Goal: Task Accomplishment & Management: Manage account settings

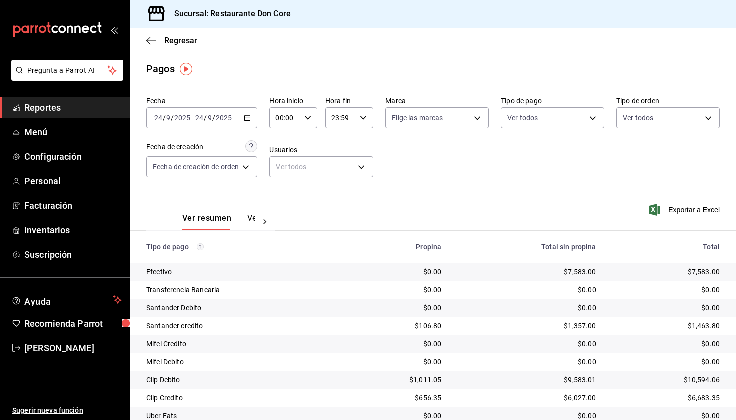
click at [250, 118] on icon "button" at bounding box center [247, 118] width 7 height 7
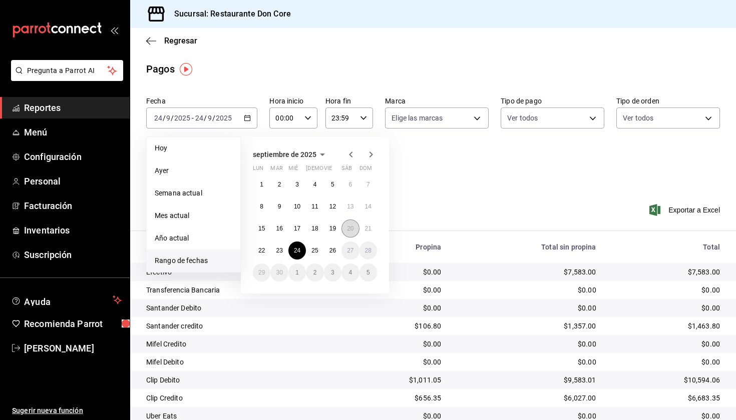
click at [350, 231] on abbr "20" at bounding box center [350, 228] width 7 height 7
click at [314, 253] on abbr "25" at bounding box center [314, 250] width 7 height 7
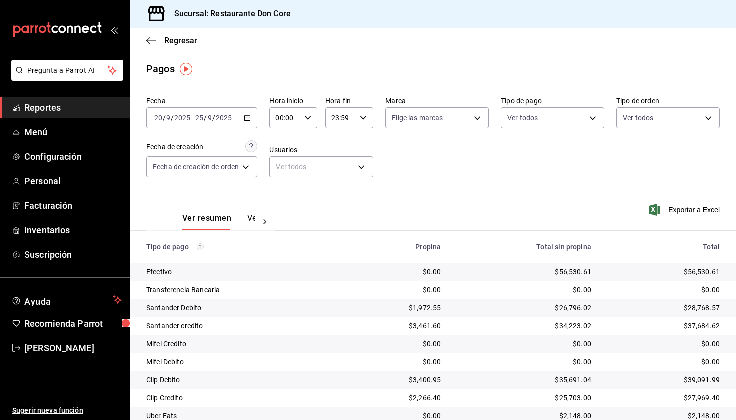
click at [456, 185] on div "Fecha [DATE] [DATE] - [DATE] [DATE] Hora inicio 00:00 Hora inicio Hora fin 23:5…" at bounding box center [433, 141] width 574 height 97
click at [93, 112] on span "Reportes" at bounding box center [73, 108] width 98 height 14
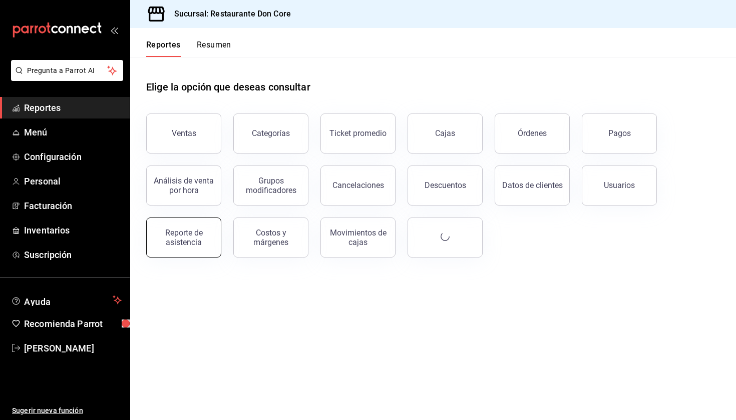
click at [193, 240] on div "Reporte de asistencia" at bounding box center [184, 237] width 62 height 19
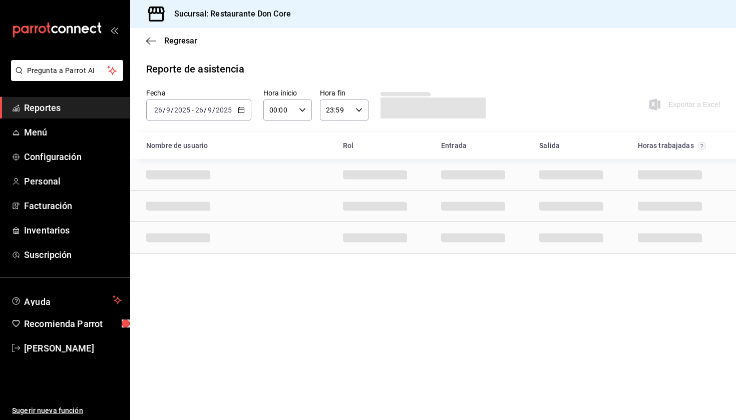
click at [240, 111] on icon "button" at bounding box center [241, 110] width 7 height 7
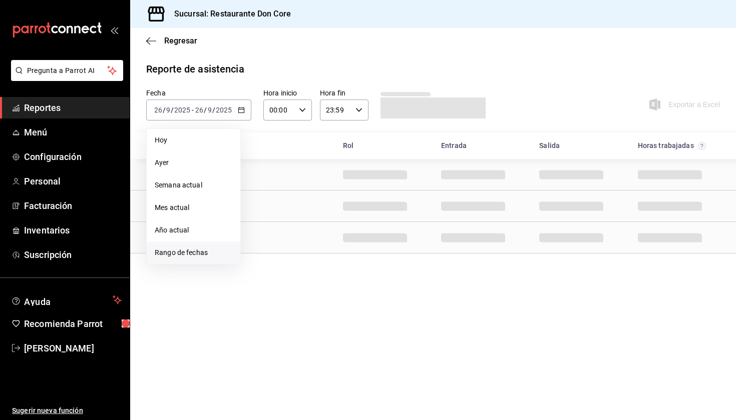
click at [190, 252] on span "Rango de fechas" at bounding box center [194, 253] width 78 height 11
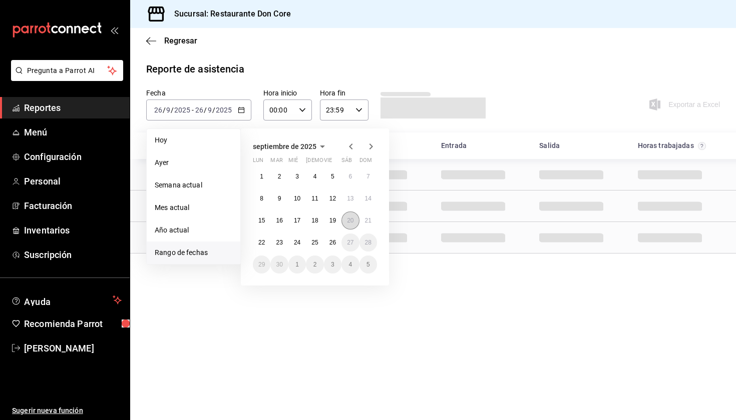
click at [346, 221] on button "20" at bounding box center [350, 221] width 18 height 18
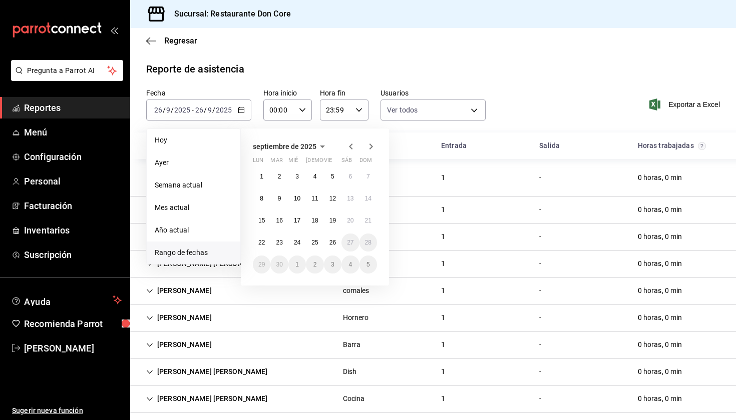
click at [558, 98] on div "Fecha [DATE] [DATE] - [DATE] [DATE] [PERSON_NAME] Semana actual Mes actual Año …" at bounding box center [433, 111] width 606 height 44
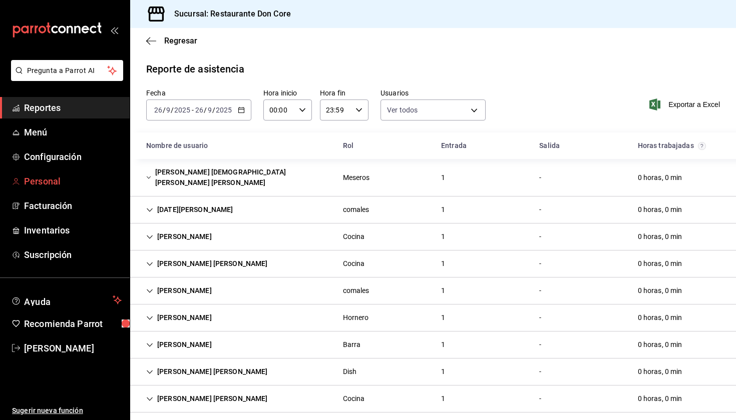
click at [55, 184] on span "Personal" at bounding box center [73, 182] width 98 height 14
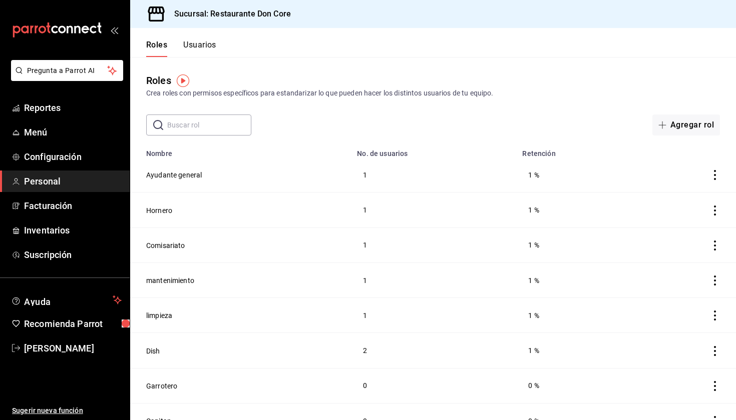
click at [483, 126] on div "​ ​ Agregar rol" at bounding box center [433, 125] width 606 height 21
click at [212, 47] on button "Usuarios" at bounding box center [199, 48] width 33 height 17
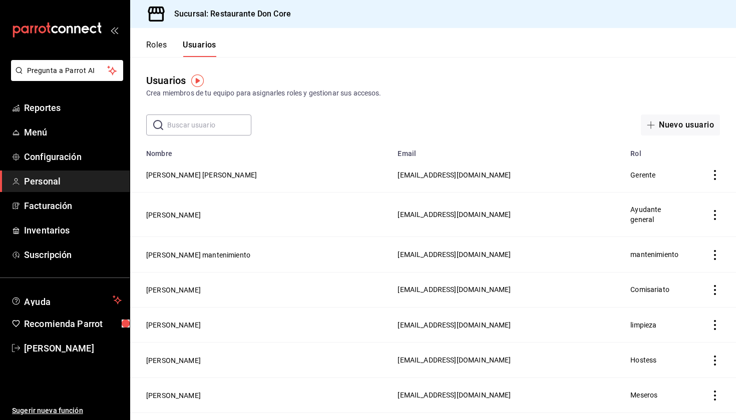
click at [204, 126] on input "text" at bounding box center [209, 125] width 84 height 20
